Goal: Information Seeking & Learning: Learn about a topic

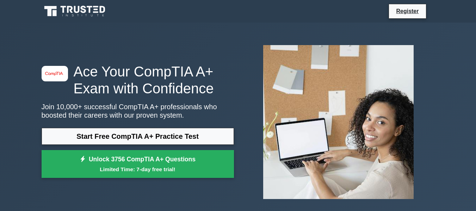
click at [169, 138] on link "Start Free CompTIA A+ Practice Test" at bounding box center [138, 136] width 193 height 17
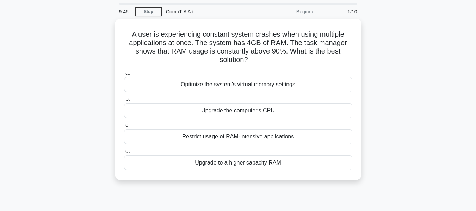
scroll to position [35, 0]
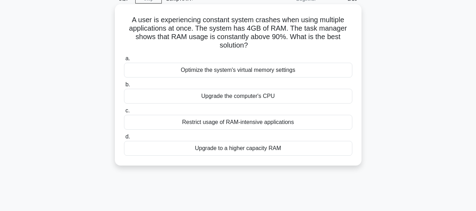
click at [248, 69] on div "Optimize the system's virtual memory settings" at bounding box center [238, 70] width 229 height 15
click at [124, 61] on input "a. Optimize the system's virtual memory settings" at bounding box center [124, 58] width 0 height 5
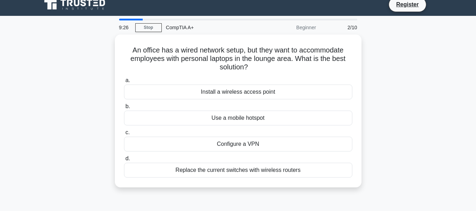
scroll to position [0, 0]
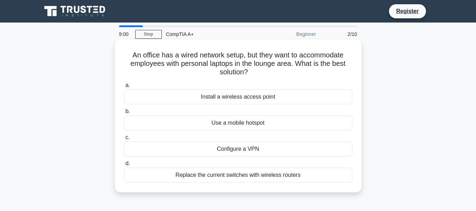
click at [180, 96] on div "Install a wireless access point" at bounding box center [238, 97] width 229 height 15
click at [124, 88] on input "a. Install a wireless access point" at bounding box center [124, 85] width 0 height 5
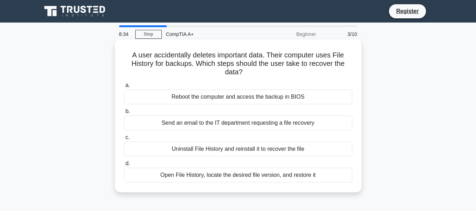
click at [225, 180] on div "Open File History, locate the desired file version, and restore it" at bounding box center [238, 175] width 229 height 15
click at [124, 166] on input "d. Open File History, locate the desired file version, and restore it" at bounding box center [124, 164] width 0 height 5
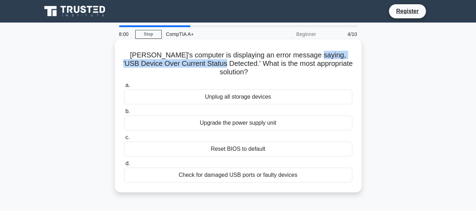
drag, startPoint x: 300, startPoint y: 54, endPoint x: 205, endPoint y: 63, distance: 95.6
click at [205, 63] on h5 "Jeff's computer is displaying an error message saying, 'USB Device Over Current…" at bounding box center [238, 64] width 230 height 26
click at [261, 168] on div "Check for damaged USB ports or faulty devices" at bounding box center [238, 175] width 229 height 15
click at [124, 164] on input "d. Check for damaged USB ports or faulty devices" at bounding box center [124, 164] width 0 height 5
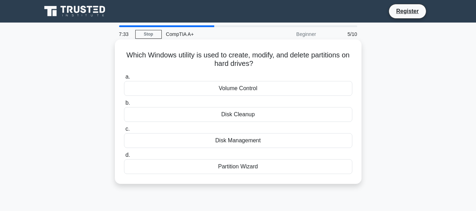
click at [239, 142] on div "Disk Management" at bounding box center [238, 140] width 229 height 15
click at [124, 132] on input "c. Disk Management" at bounding box center [124, 129] width 0 height 5
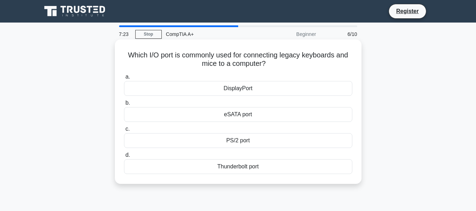
click at [182, 138] on div "PS/2 port" at bounding box center [238, 140] width 229 height 15
click at [124, 132] on input "c. PS/2 port" at bounding box center [124, 129] width 0 height 5
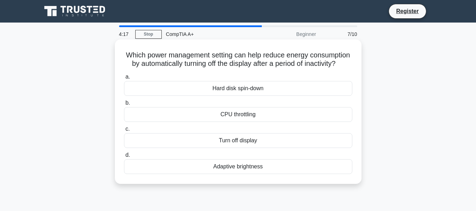
click at [237, 148] on div "Turn off display" at bounding box center [238, 140] width 229 height 15
click at [124, 132] on input "c. Turn off display" at bounding box center [124, 129] width 0 height 5
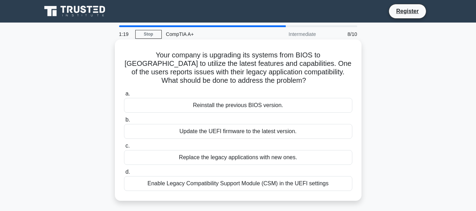
click at [224, 159] on div "Replace the legacy applications with new ones." at bounding box center [238, 157] width 229 height 15
click at [124, 148] on input "c. Replace the legacy applications with new ones." at bounding box center [124, 146] width 0 height 5
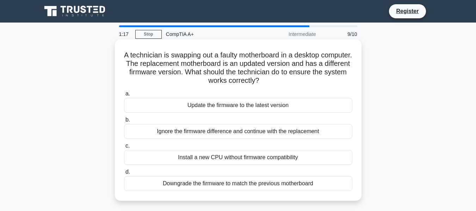
click at [226, 126] on div "Ignore the firmware difference and continue with the replacement" at bounding box center [238, 131] width 229 height 15
click at [124, 122] on input "b. Ignore the firmware difference and continue with the replacement" at bounding box center [124, 120] width 0 height 5
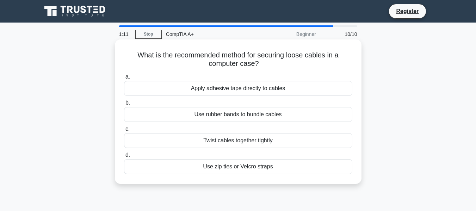
click at [223, 119] on div "Use rubber bands to bundle cables" at bounding box center [238, 114] width 229 height 15
click at [124, 105] on input "b. Use rubber bands to bundle cables" at bounding box center [124, 103] width 0 height 5
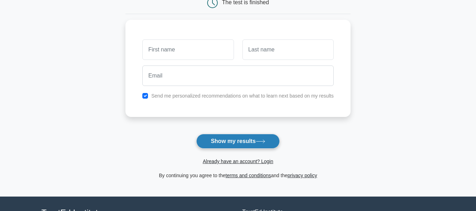
scroll to position [71, 0]
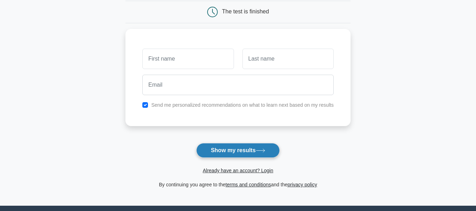
click at [232, 154] on button "Show my results" at bounding box center [237, 150] width 83 height 15
click at [153, 156] on form "Wait, there is more! Continue to see your result The test is finished and the" at bounding box center [238, 79] width 225 height 220
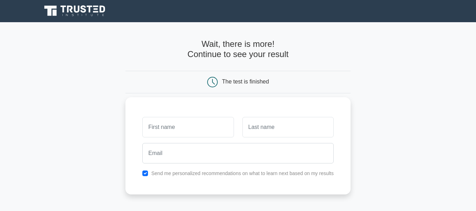
scroll to position [0, 0]
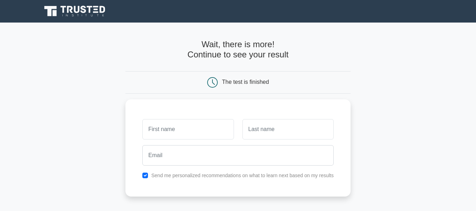
click at [91, 13] on icon at bounding box center [76, 11] width 68 height 13
